Goal: Navigation & Orientation: Find specific page/section

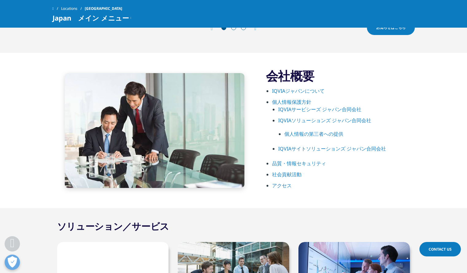
scroll to position [399, 0]
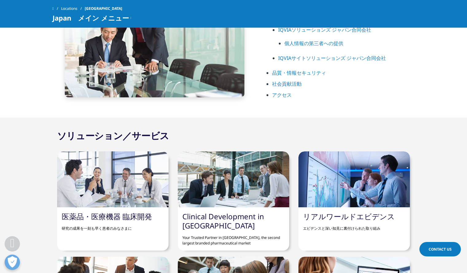
click at [278, 93] on link "アクセス" at bounding box center [282, 95] width 20 height 7
